Goal: Information Seeking & Learning: Learn about a topic

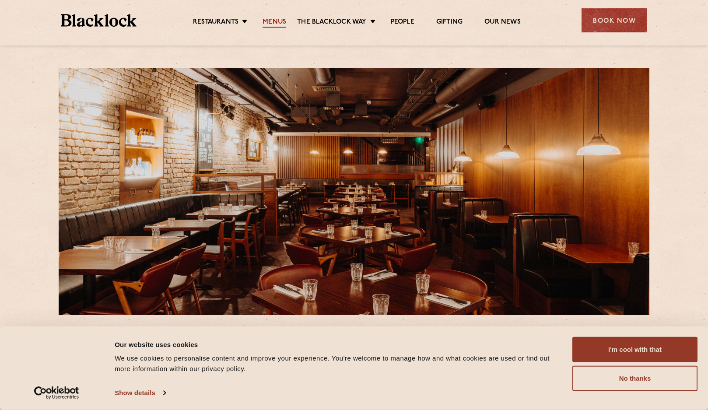
click at [270, 23] on link "Menus" at bounding box center [275, 23] width 24 height 10
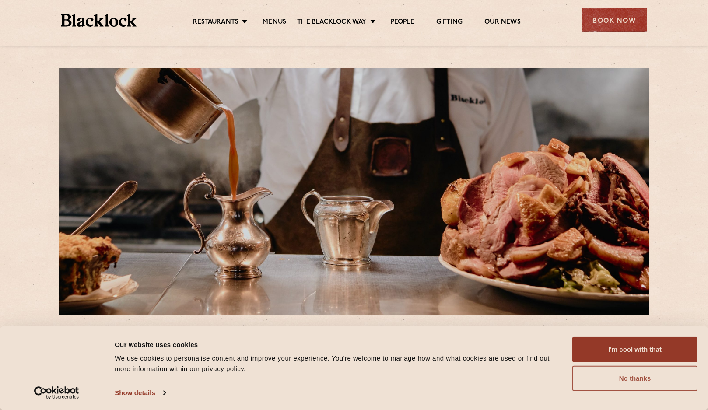
click at [637, 373] on button "No thanks" at bounding box center [635, 378] width 125 height 25
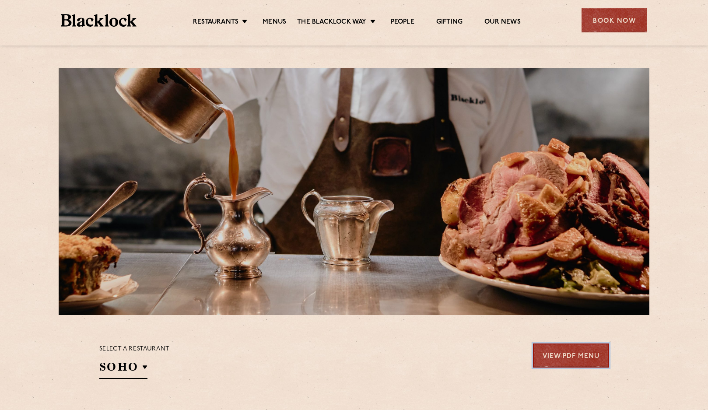
click at [555, 355] on link "View PDF Menu" at bounding box center [571, 356] width 76 height 24
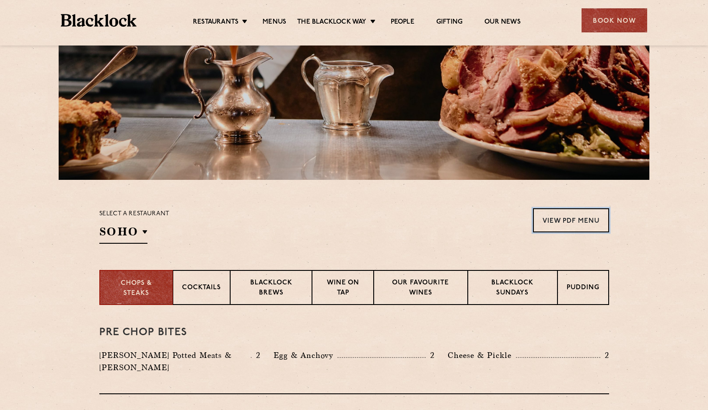
scroll to position [138, 0]
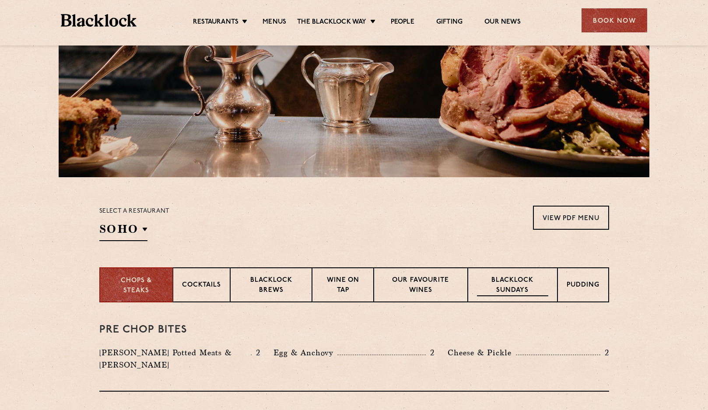
click at [505, 289] on p "Blacklock Sundays" at bounding box center [512, 286] width 71 height 21
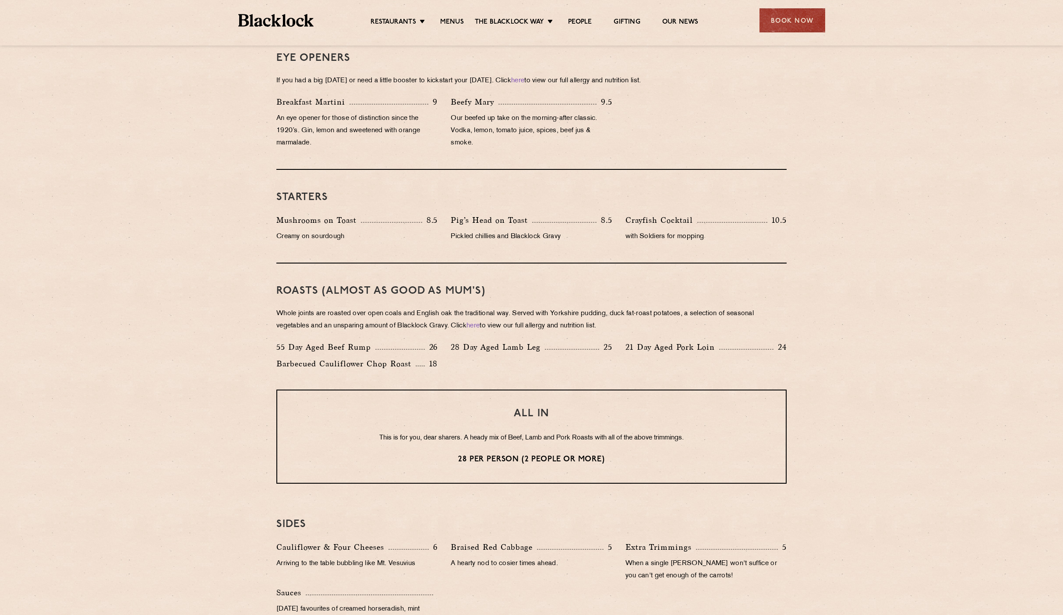
scroll to position [411, 0]
